Goal: Contribute content: Add original content to the website for others to see

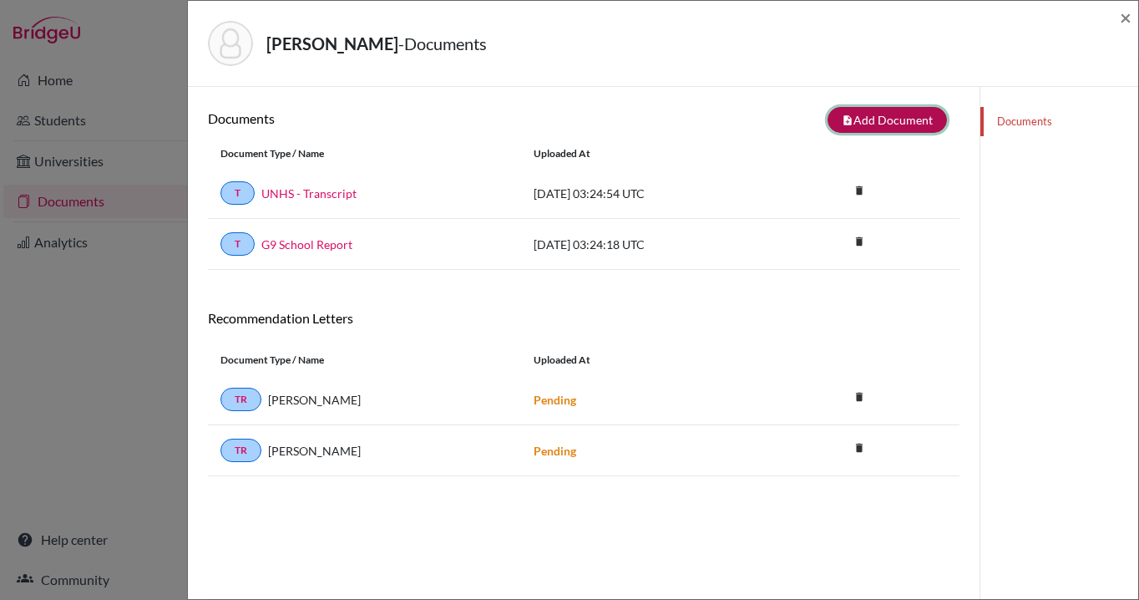
click at [871, 115] on button "note_add Add Document" at bounding box center [887, 120] width 119 height 26
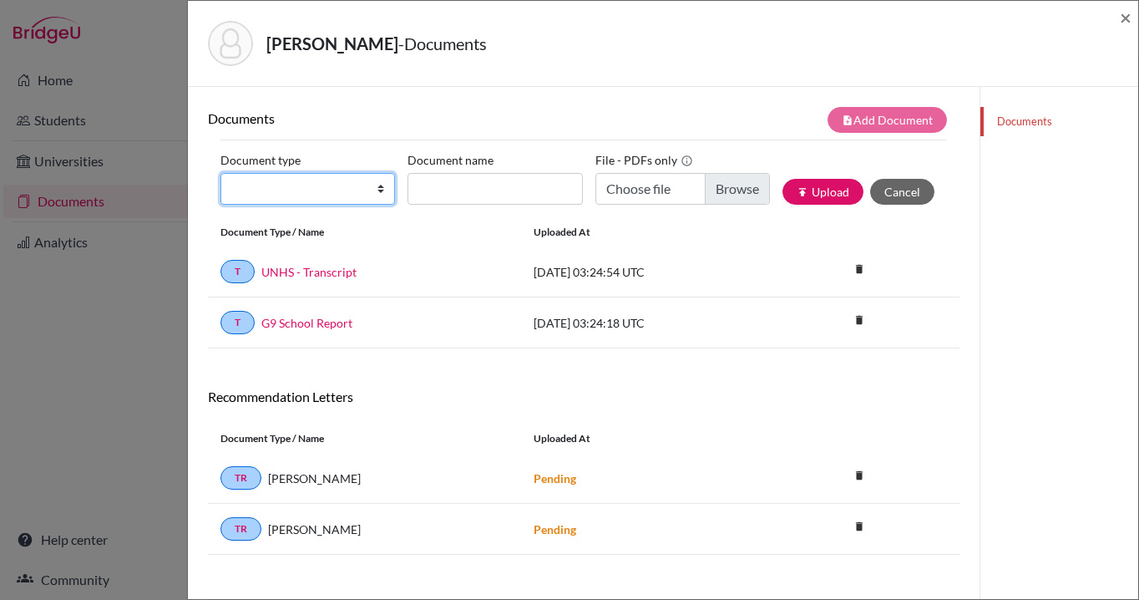
click at [383, 192] on select "Change explanation for Common App reports Counselor recommendation Internationa…" at bounding box center [307, 189] width 175 height 32
select select "2"
click at [220, 173] on select "Change explanation for Common App reports Counselor recommendation Internationa…" at bounding box center [307, 189] width 175 height 32
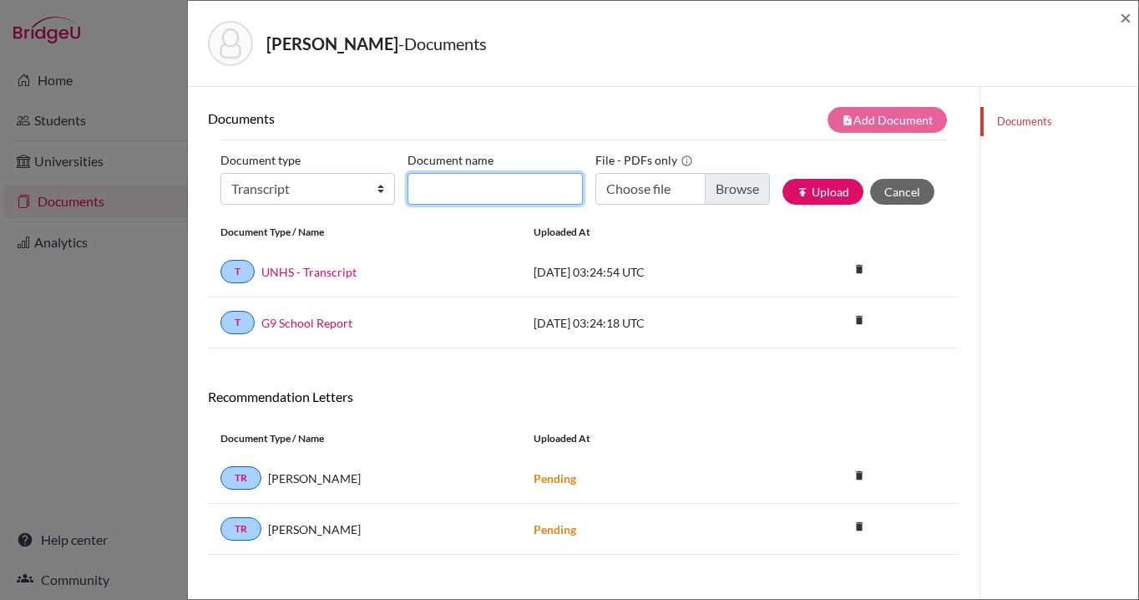
click at [493, 195] on input "Document name" at bounding box center [495, 189] width 175 height 32
type input "[PERSON_NAME] - HKA initial transcript"
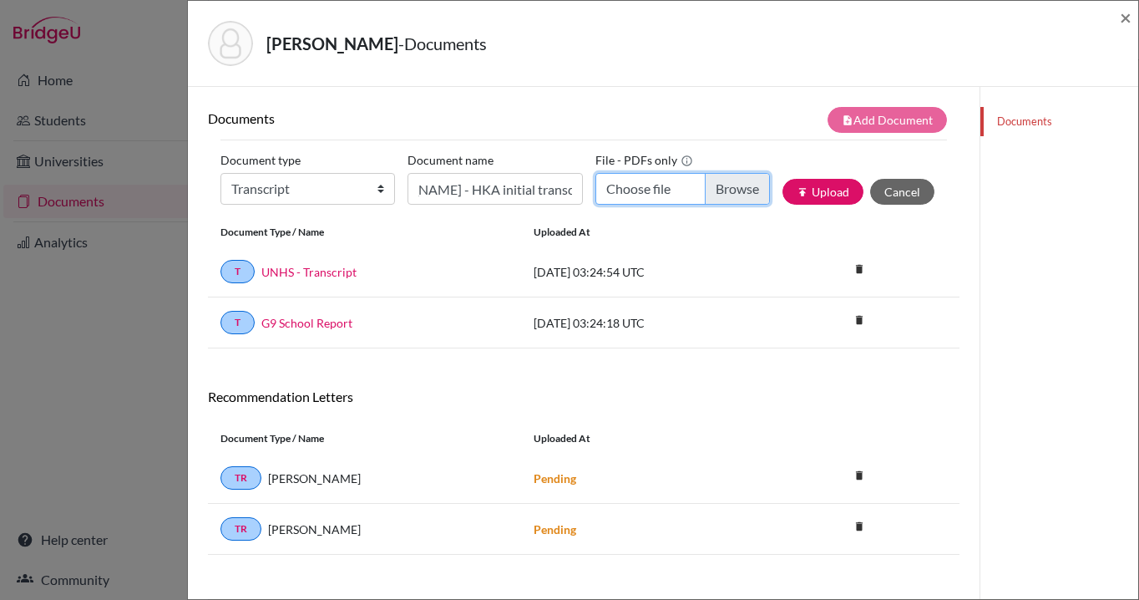
scroll to position [0, 0]
click at [740, 188] on input "Choose file" at bounding box center [682, 189] width 175 height 32
type input "C:\fakepath\[PERSON_NAME] - HKA initial transcript.pdf"
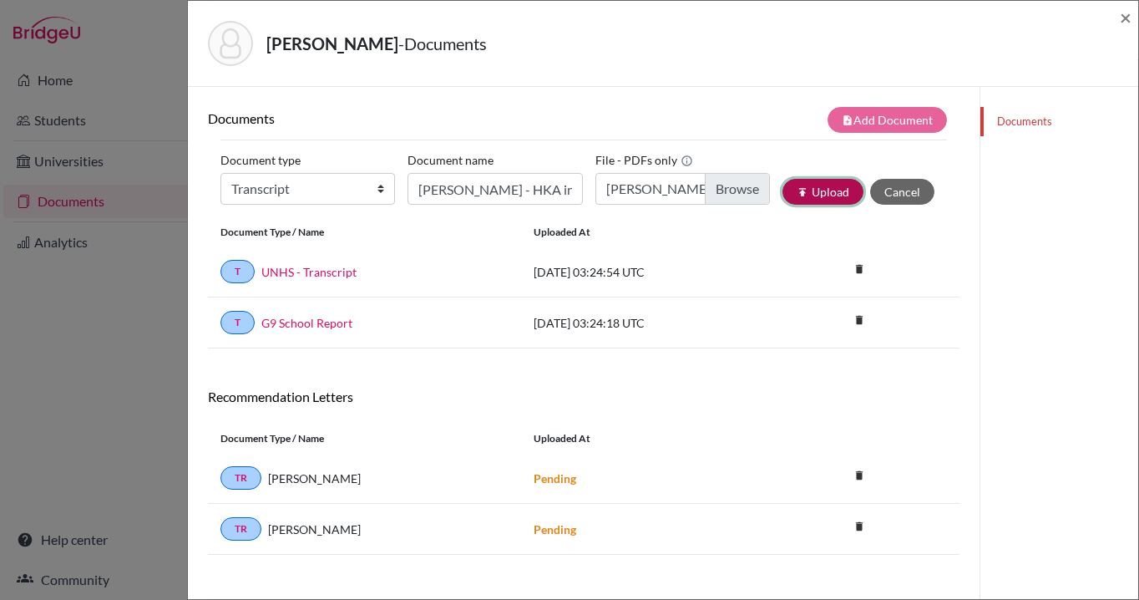
click at [817, 187] on button "publish Upload" at bounding box center [823, 192] width 81 height 26
